Goal: Complete application form

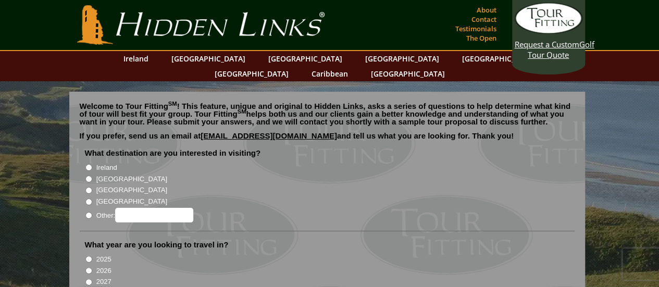
click at [87, 162] on li "Ireland" at bounding box center [331, 167] width 493 height 11
click at [87, 164] on input "Ireland" at bounding box center [88, 167] width 7 height 7
radio input "true"
click at [86, 172] on li "[GEOGRAPHIC_DATA]" at bounding box center [331, 177] width 493 height 11
click at [89, 172] on li "[GEOGRAPHIC_DATA]" at bounding box center [331, 177] width 493 height 11
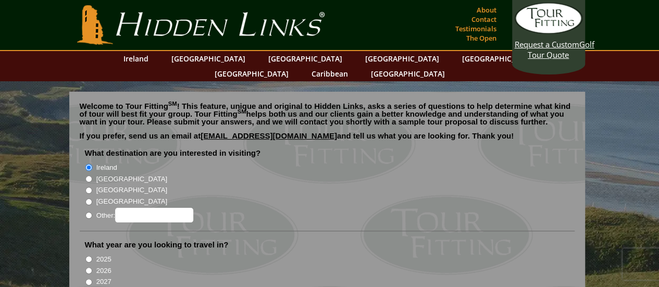
click at [88, 176] on input "[GEOGRAPHIC_DATA]" at bounding box center [88, 179] width 7 height 7
radio input "true"
click at [85, 267] on input "2026" at bounding box center [88, 270] width 7 height 7
radio input "true"
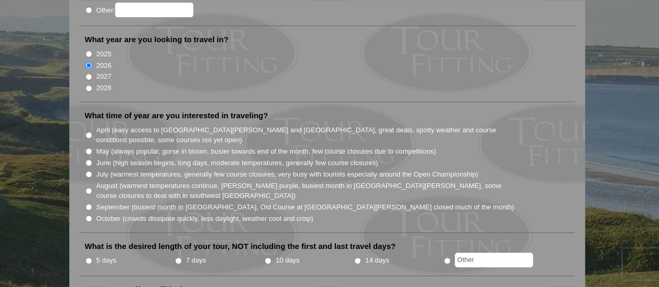
scroll to position [208, 0]
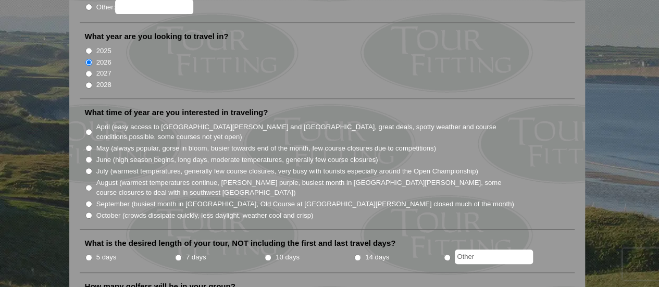
click at [86, 254] on input "5 days" at bounding box center [88, 257] width 7 height 7
radio input "true"
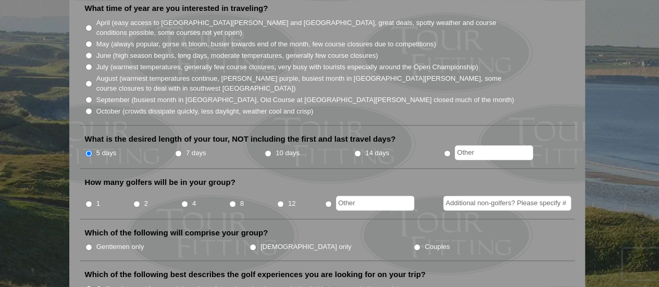
click at [231, 201] on input "8" at bounding box center [232, 204] width 7 height 7
radio input "true"
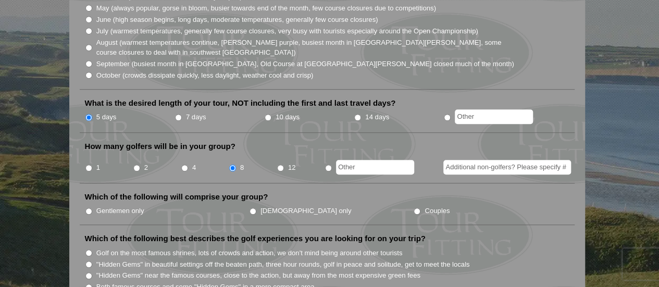
scroll to position [365, 0]
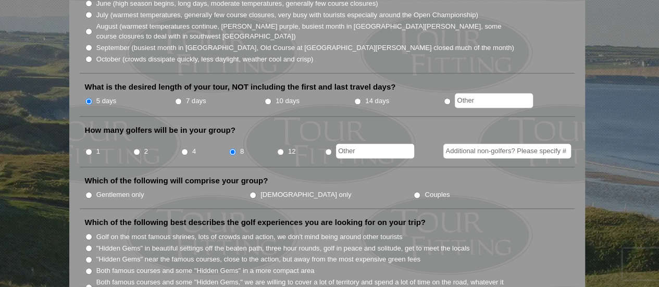
click at [90, 192] on input "Gentlemen only" at bounding box center [88, 195] width 7 height 7
radio input "true"
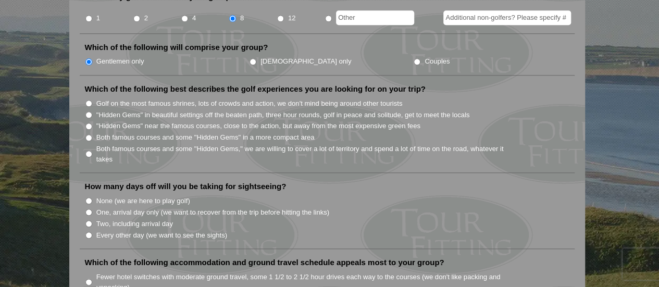
scroll to position [521, 0]
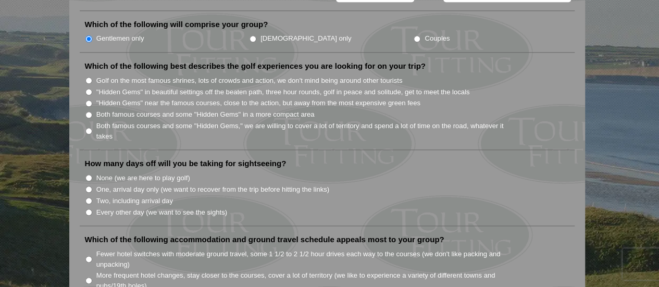
click at [89, 128] on input "Both famous courses and some "Hidden Gems," we are willing to cover a lot of te…" at bounding box center [88, 131] width 7 height 7
radio input "true"
click at [88, 186] on input "One, arrival day only (we want to recover from the trip before hitting the link…" at bounding box center [88, 189] width 7 height 7
radio input "true"
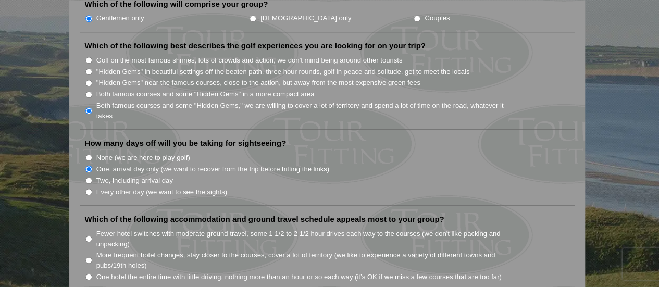
scroll to position [573, 0]
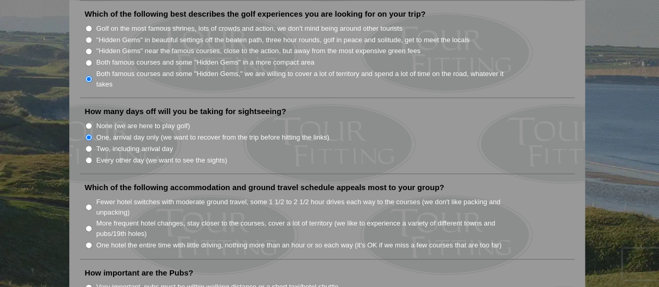
click at [90, 225] on input "More frequent hotel changes, stay closer to the courses, cover a lot of territo…" at bounding box center [88, 228] width 7 height 7
radio input "true"
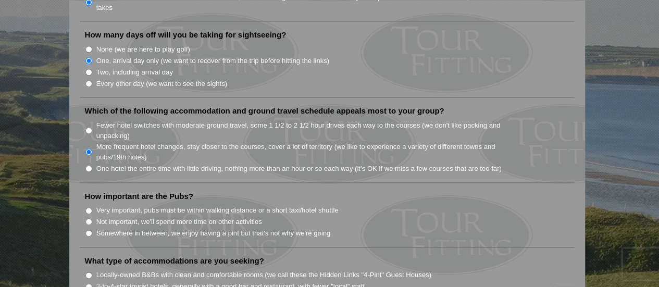
scroll to position [730, 0]
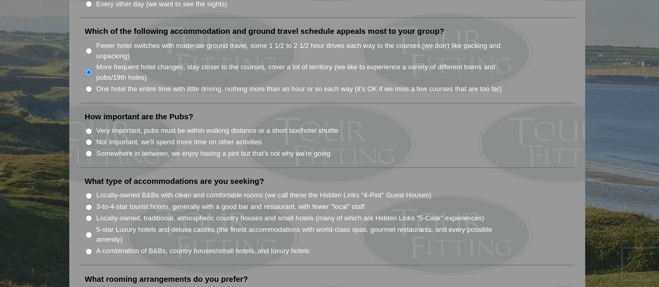
click at [90, 128] on input "Very important, pubs must be within walking distance or a short taxi/hotel shut…" at bounding box center [88, 131] width 7 height 7
radio input "true"
click at [90, 248] on input "A combination of B&Bs, country houses/small hotels, and luxury hotels" at bounding box center [88, 251] width 7 height 7
radio input "true"
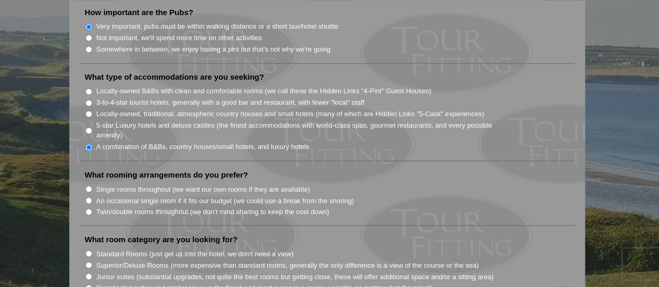
click at [88, 186] on input "Single rooms throughout (we want our own rooms if they are available)" at bounding box center [88, 189] width 7 height 7
radio input "true"
click at [87, 250] on input "Standard Rooms (just get us into the hotel, we don't need a view)" at bounding box center [88, 253] width 7 height 7
radio input "true"
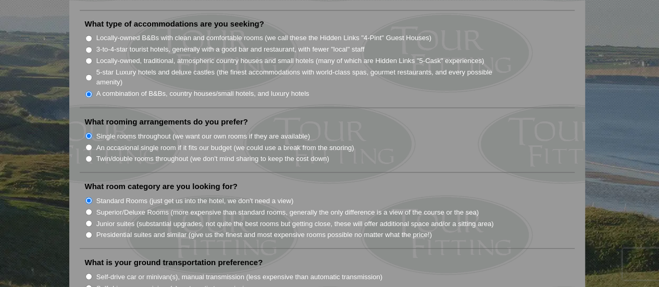
scroll to position [990, 0]
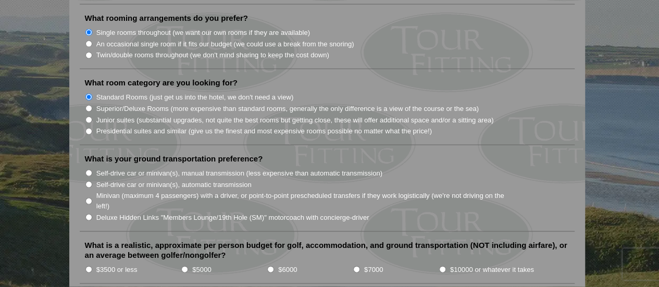
click at [88, 198] on input "Minivan (maximum 4 passengers) with a driver, or point-to-point prescheduled tr…" at bounding box center [88, 201] width 7 height 7
radio input "true"
click at [88, 266] on input "$3500 or less" at bounding box center [88, 269] width 7 height 7
radio input "true"
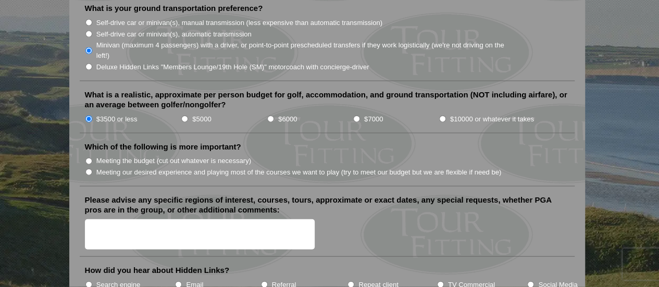
scroll to position [1146, 0]
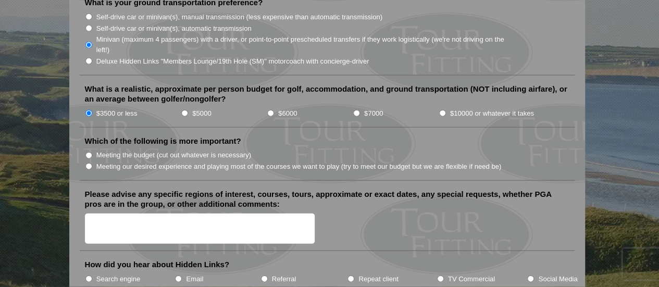
click at [89, 161] on li "Meeting our desired experience and playing most of the courses we want to play …" at bounding box center [331, 166] width 493 height 11
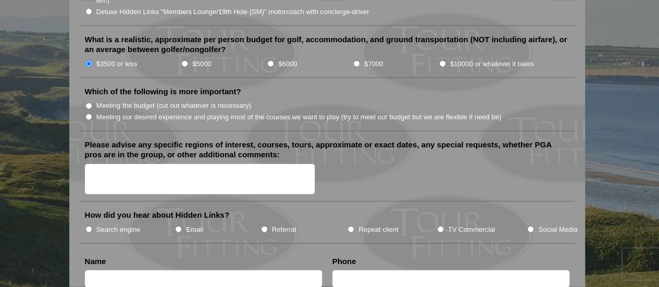
scroll to position [1042, 0]
